Goal: Use online tool/utility

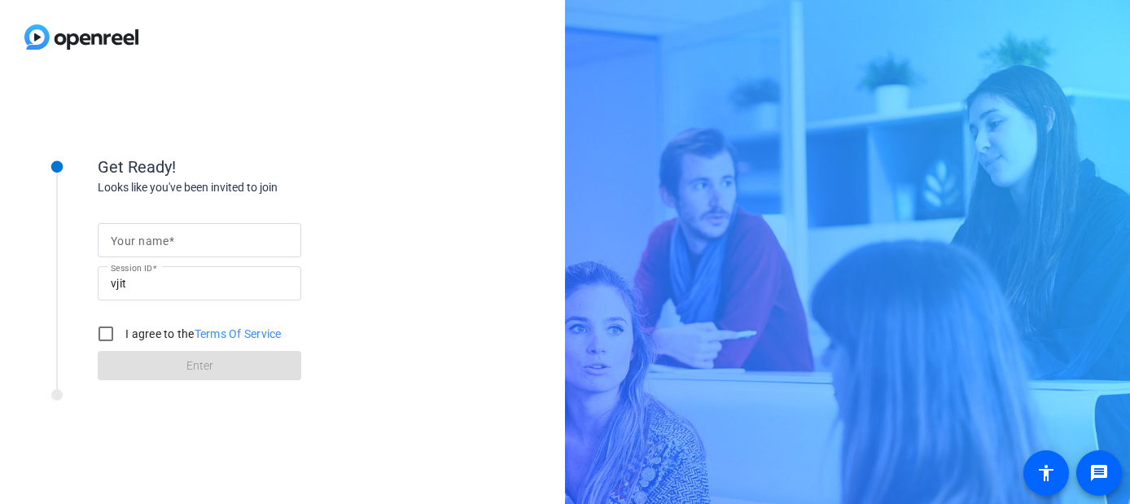
click at [190, 231] on input "Your name" at bounding box center [200, 240] width 178 height 20
type input "Elle Universal"
click at [105, 337] on input "I agree to the Terms Of Service" at bounding box center [106, 334] width 33 height 33
checkbox input "true"
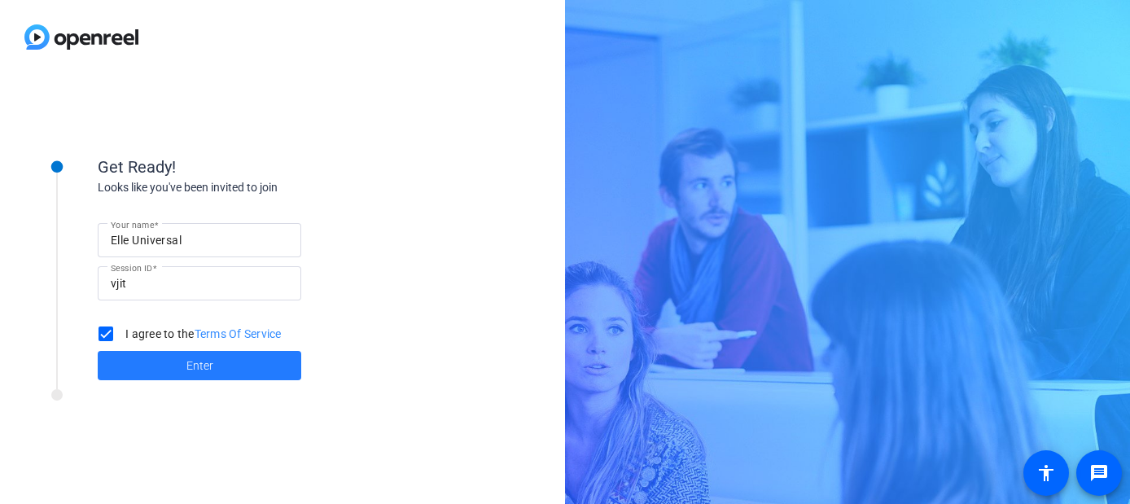
click at [177, 361] on span at bounding box center [200, 365] width 204 height 39
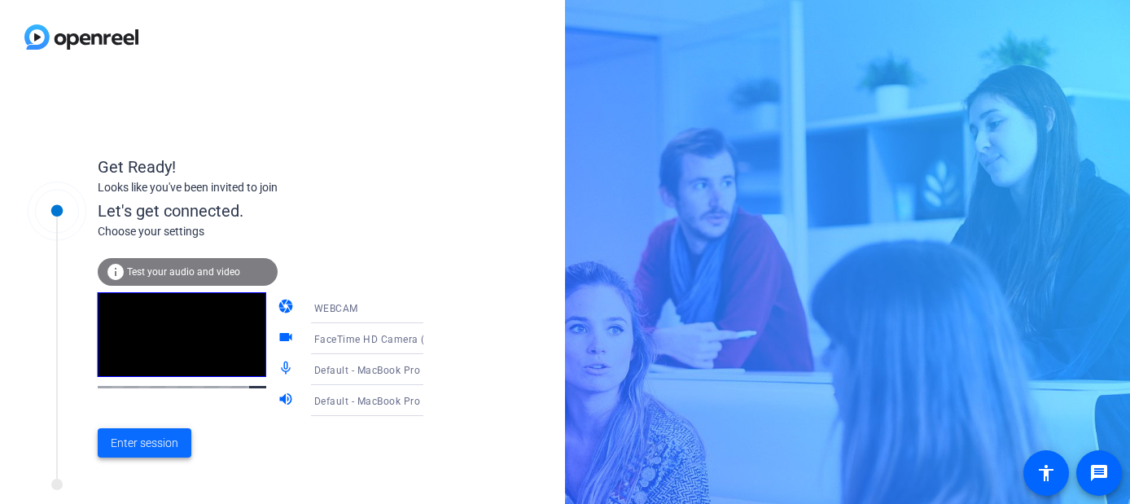
click at [152, 433] on span at bounding box center [145, 442] width 94 height 39
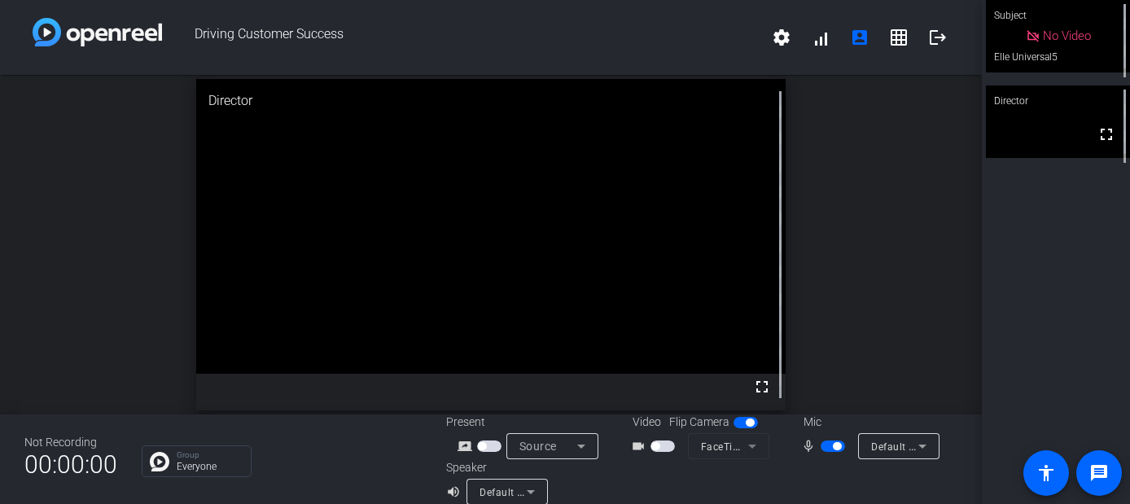
click at [660, 446] on span "button" at bounding box center [663, 446] width 24 height 11
click at [851, 159] on div "open_in_new Director fullscreen" at bounding box center [491, 245] width 982 height 340
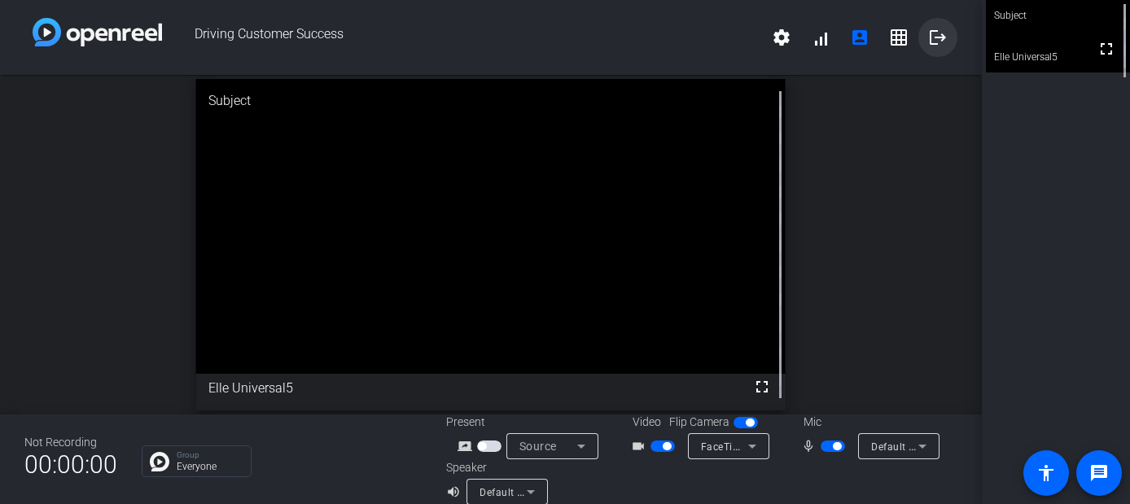
click at [938, 41] on mat-icon "logout" at bounding box center [938, 38] width 20 height 20
